Goal: Task Accomplishment & Management: Complete application form

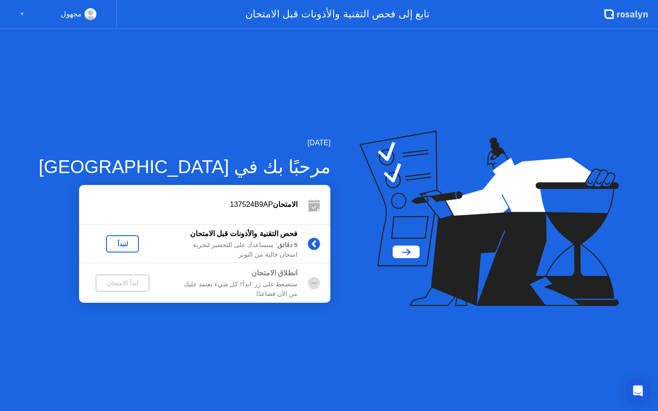
click at [110, 240] on div "لنبدأ" at bounding box center [123, 243] width 26 height 7
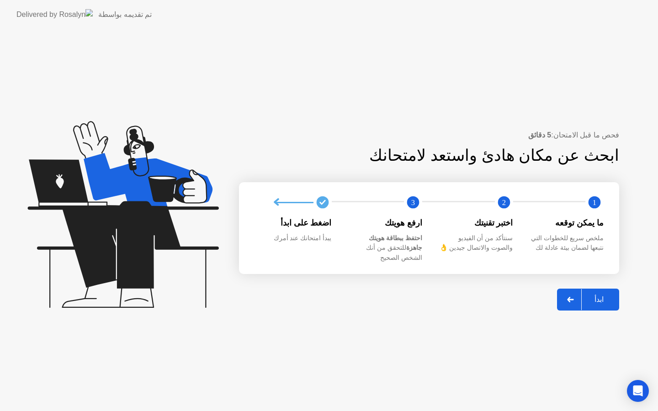
click at [575, 296] on div at bounding box center [571, 299] width 22 height 21
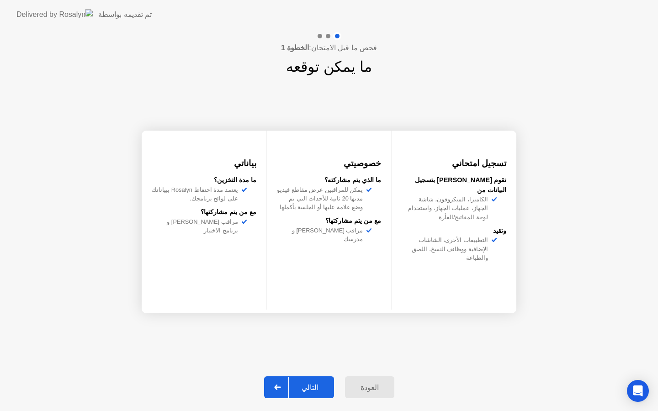
click at [295, 385] on div "التالي" at bounding box center [310, 387] width 42 height 9
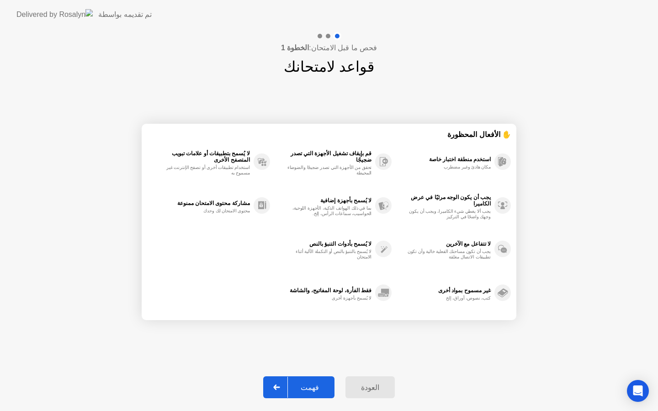
click at [273, 387] on div at bounding box center [277, 387] width 22 height 21
select select "Available cameras"
select select "Available speakers"
select select "Available microphones"
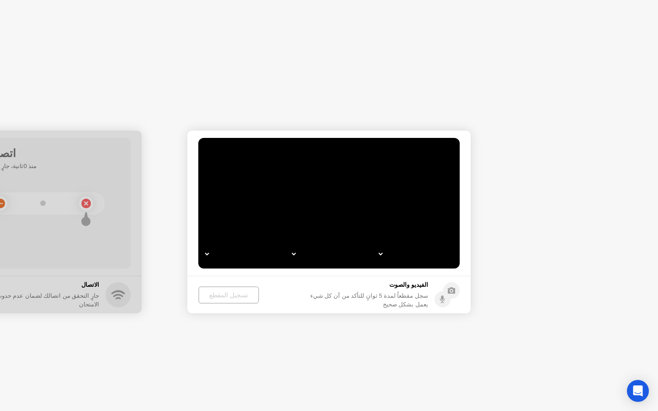
select select "**********"
select select "*******"
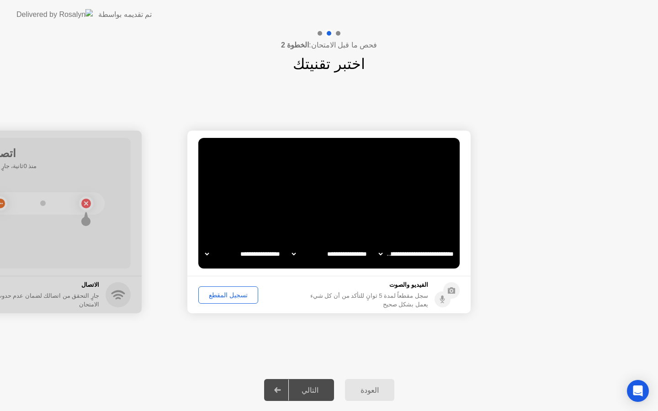
click at [222, 294] on div "تسجيل المقطع" at bounding box center [227, 294] width 53 height 7
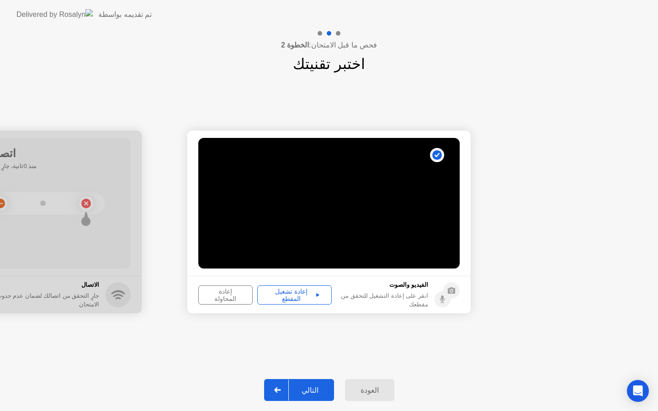
click at [282, 296] on div "إعادة تشغيل المقطع" at bounding box center [294, 295] width 68 height 15
click at [294, 388] on div "التالي" at bounding box center [310, 390] width 42 height 9
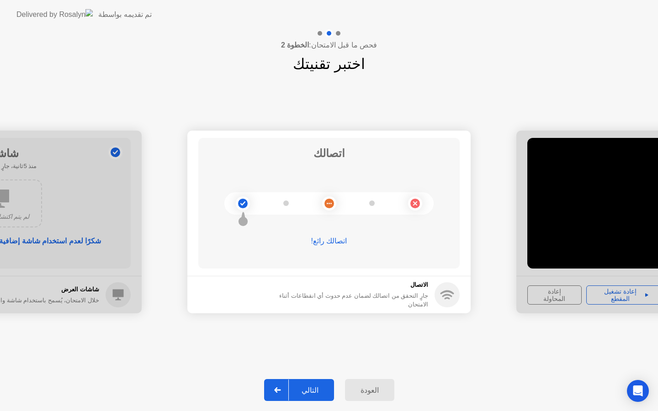
click at [309, 386] on div "التالي" at bounding box center [310, 390] width 42 height 9
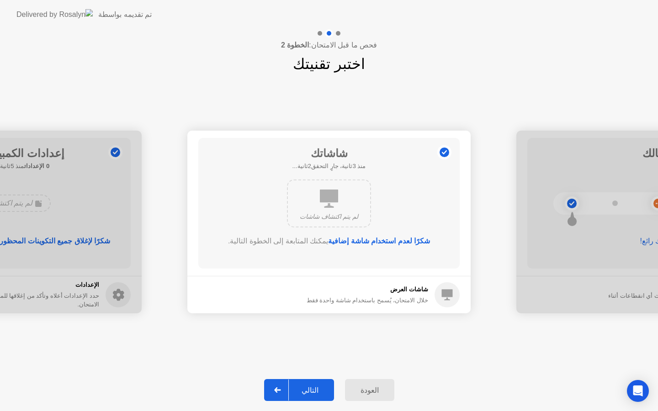
click at [308, 391] on div "التالي" at bounding box center [310, 390] width 42 height 9
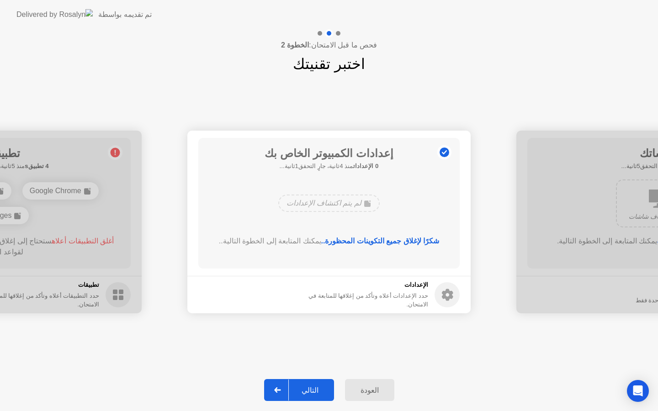
click at [308, 391] on div "التالي" at bounding box center [310, 390] width 42 height 9
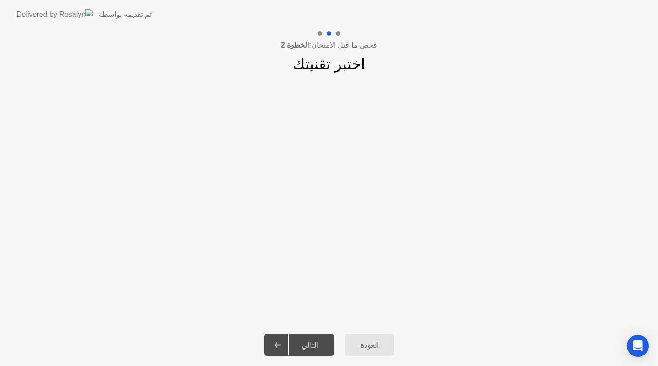
click at [280, 234] on app-slider "**********" at bounding box center [329, 199] width 658 height 205
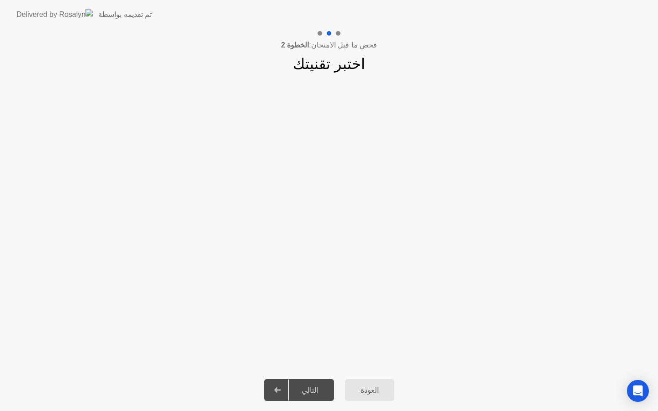
click at [281, 389] on icon at bounding box center [277, 389] width 7 height 5
click at [308, 390] on div "التالي" at bounding box center [310, 390] width 42 height 9
click at [180, 128] on app-slider "**********" at bounding box center [329, 222] width 658 height 205
click at [285, 394] on div at bounding box center [278, 390] width 22 height 21
click at [356, 395] on div "العودة" at bounding box center [370, 390] width 44 height 9
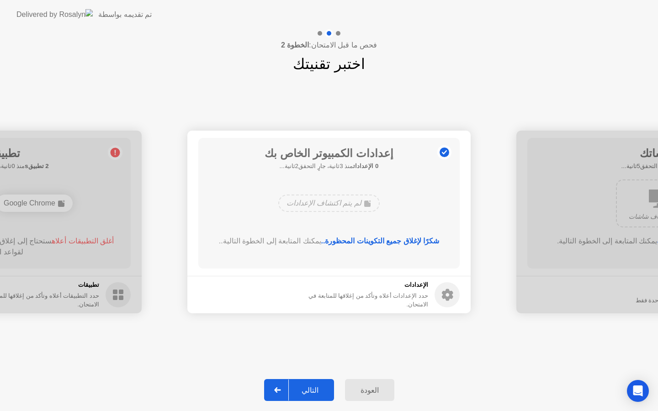
click at [301, 390] on div "التالي" at bounding box center [310, 390] width 42 height 9
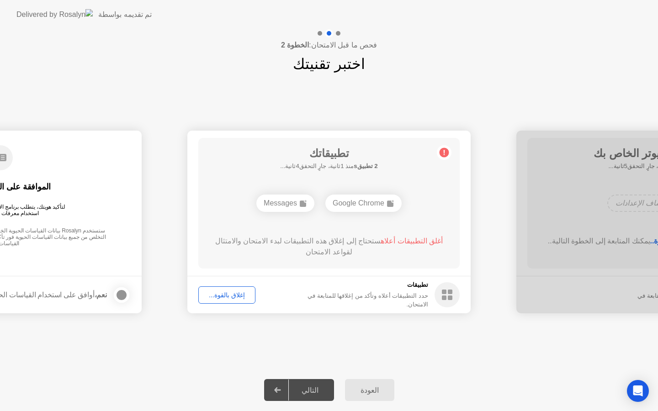
click at [216, 294] on div "إغلاق بالقوة..." at bounding box center [226, 294] width 51 height 7
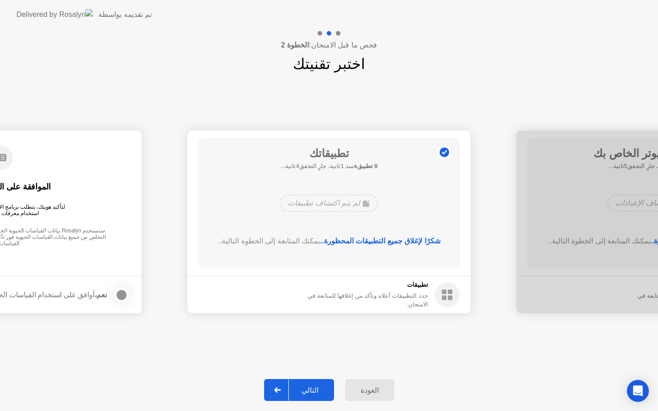
click at [318, 386] on div "التالي" at bounding box center [310, 390] width 42 height 9
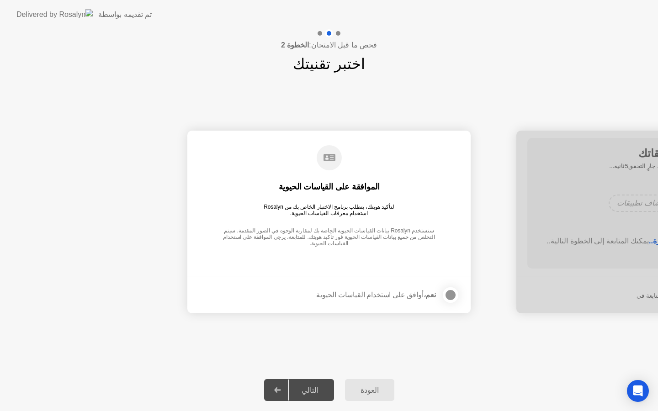
click at [448, 295] on div at bounding box center [450, 295] width 11 height 11
click at [307, 386] on div "التالي" at bounding box center [310, 390] width 42 height 9
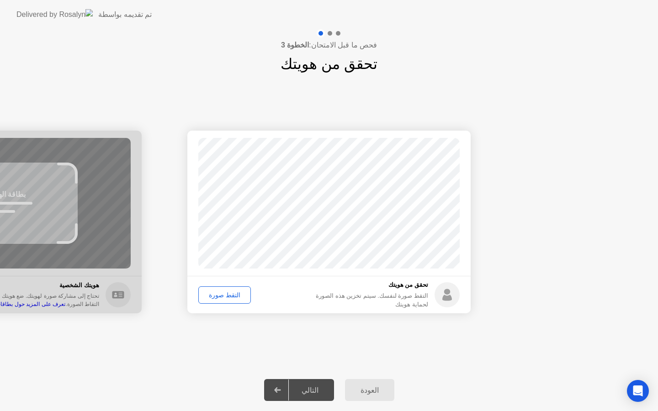
click at [213, 297] on div "التقط صورة" at bounding box center [224, 294] width 46 height 7
click at [304, 388] on div "التالي" at bounding box center [310, 390] width 42 height 9
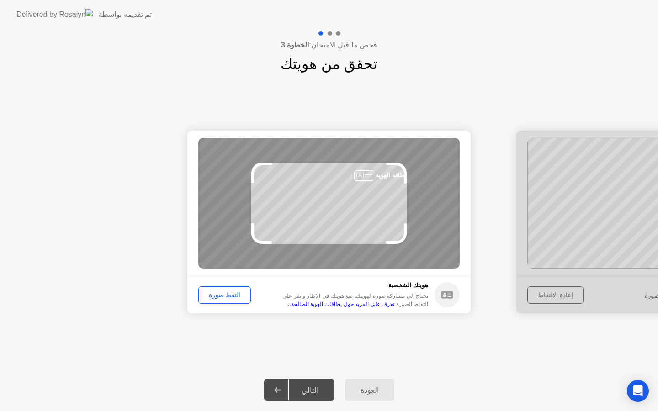
click at [216, 291] on div "التقط صورة" at bounding box center [224, 294] width 46 height 7
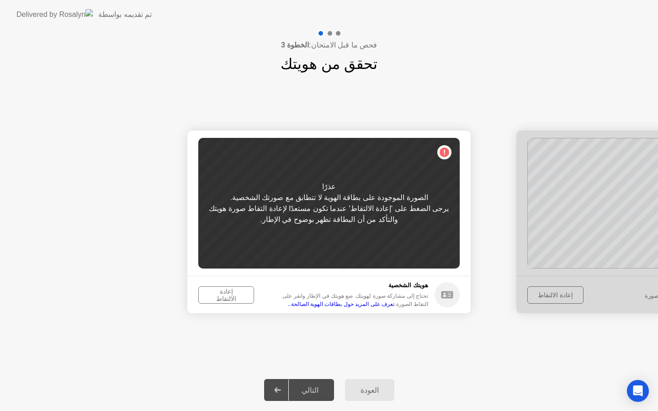
click at [216, 291] on div "إعادة الالتقاط" at bounding box center [225, 295] width 49 height 15
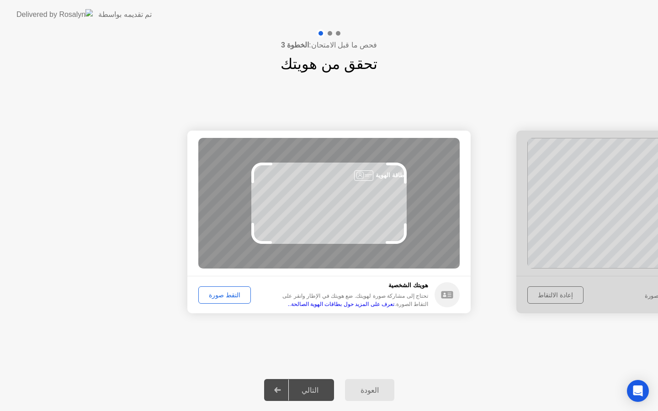
click at [216, 291] on div "التقط صورة" at bounding box center [224, 294] width 46 height 7
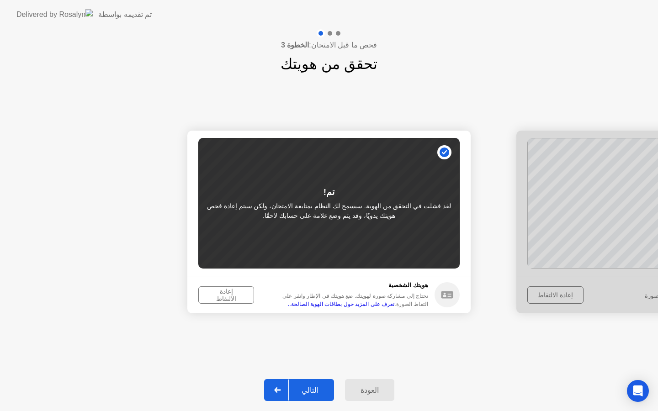
click at [309, 389] on div "التالي" at bounding box center [310, 390] width 42 height 9
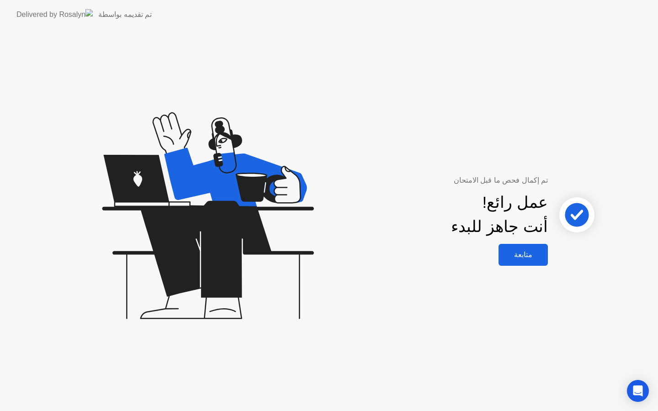
click at [544, 259] on div "متابعة" at bounding box center [523, 254] width 44 height 9
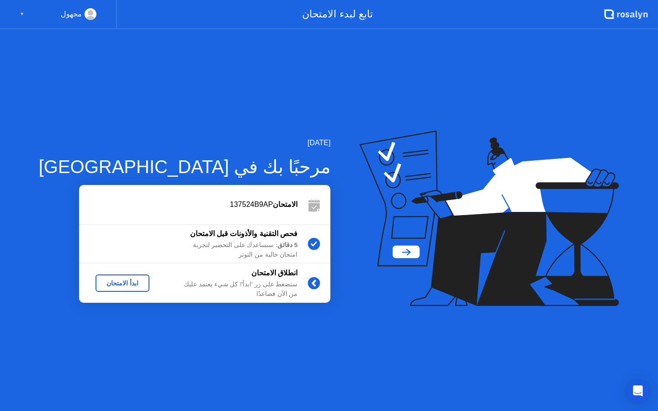
click at [101, 282] on div "ابدأ الامتحان" at bounding box center [122, 283] width 47 height 7
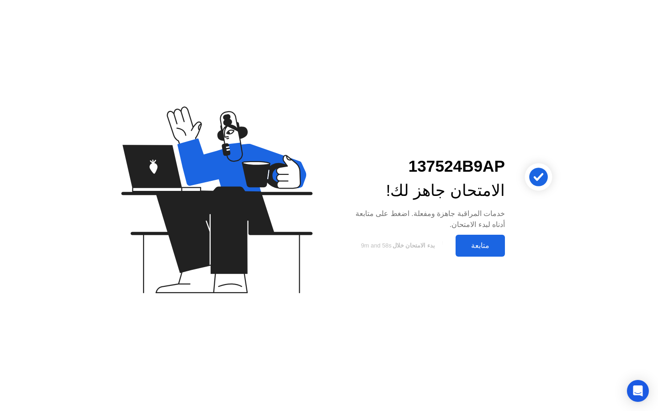
click at [476, 247] on div "متابعة" at bounding box center [480, 245] width 44 height 9
